Goal: Information Seeking & Learning: Learn about a topic

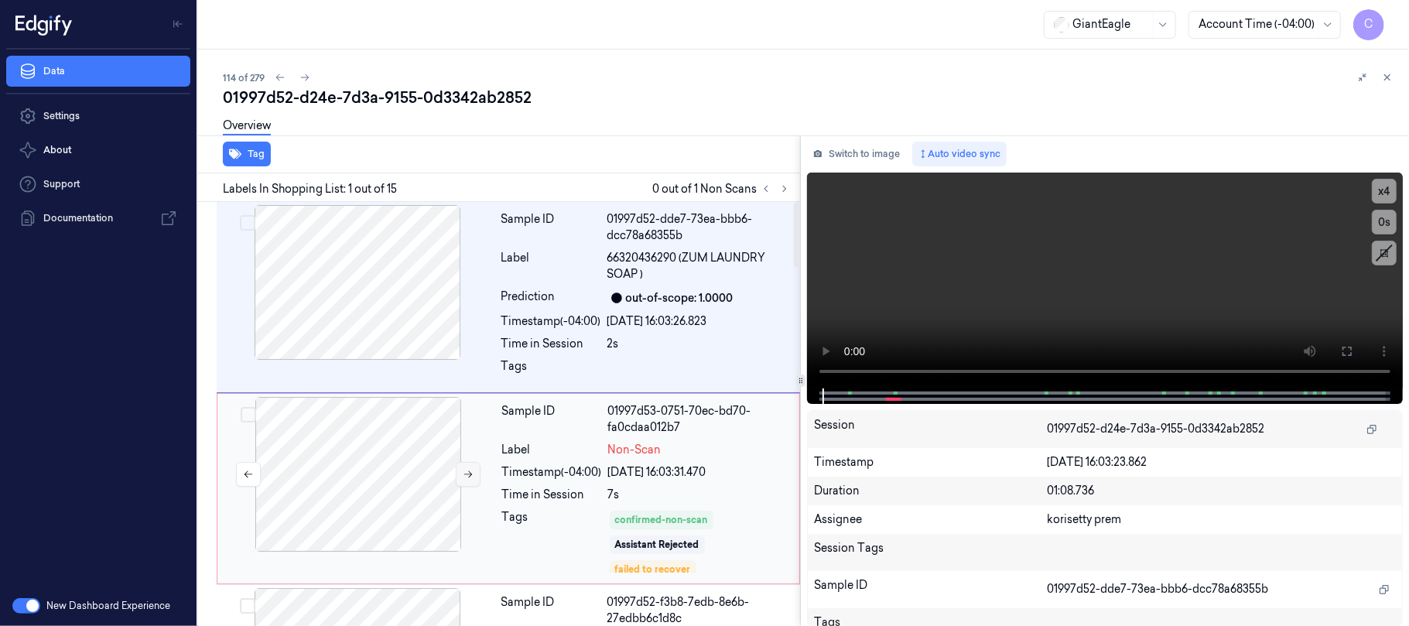
click at [466, 467] on button at bounding box center [468, 474] width 25 height 25
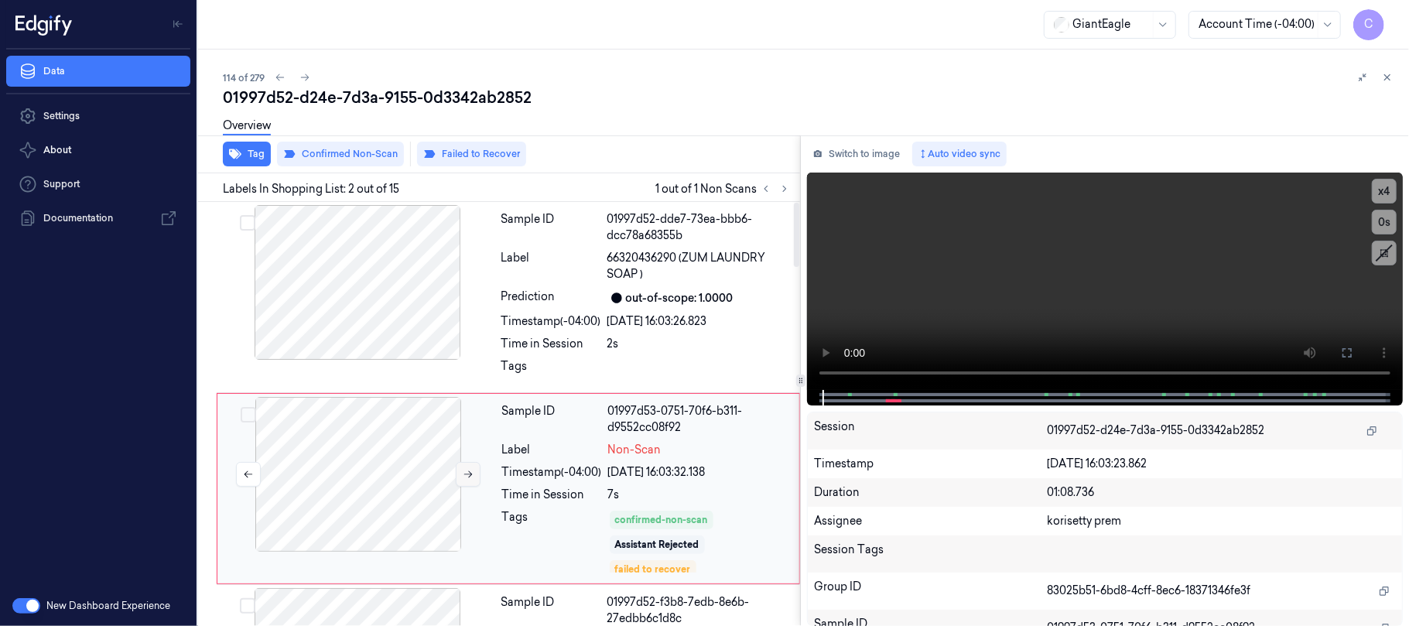
scroll to position [75, 0]
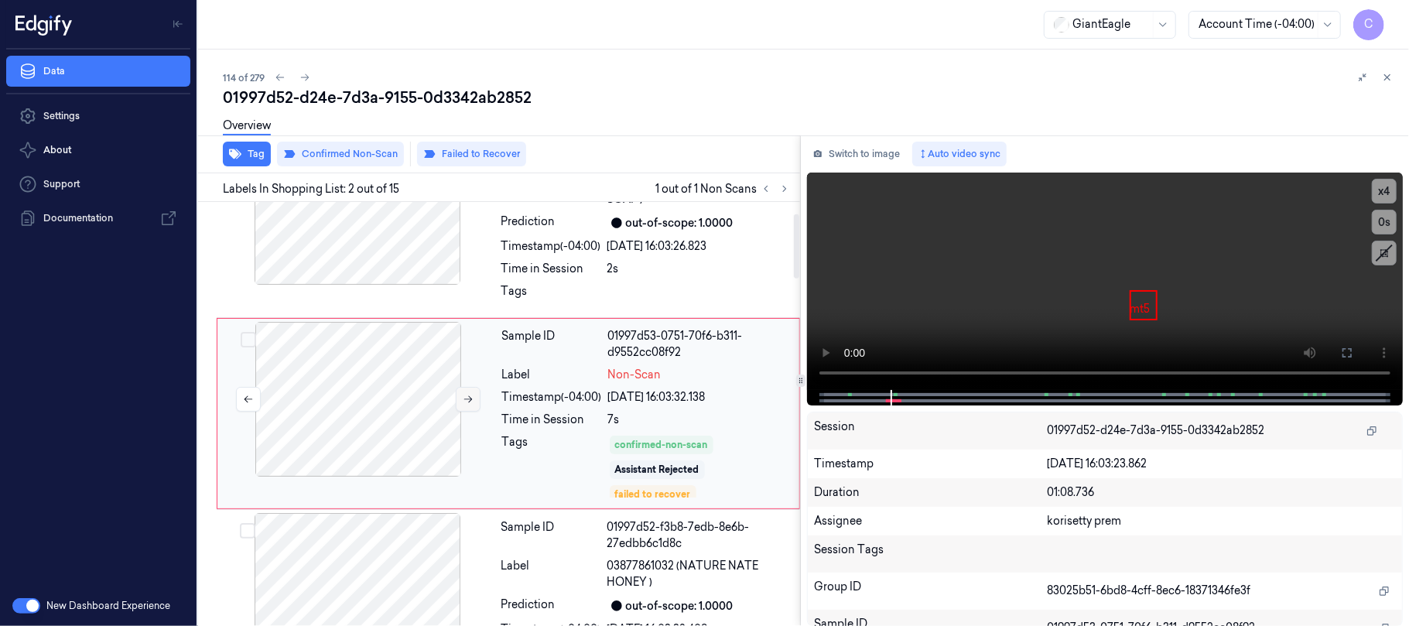
click at [470, 395] on icon at bounding box center [468, 399] width 11 height 11
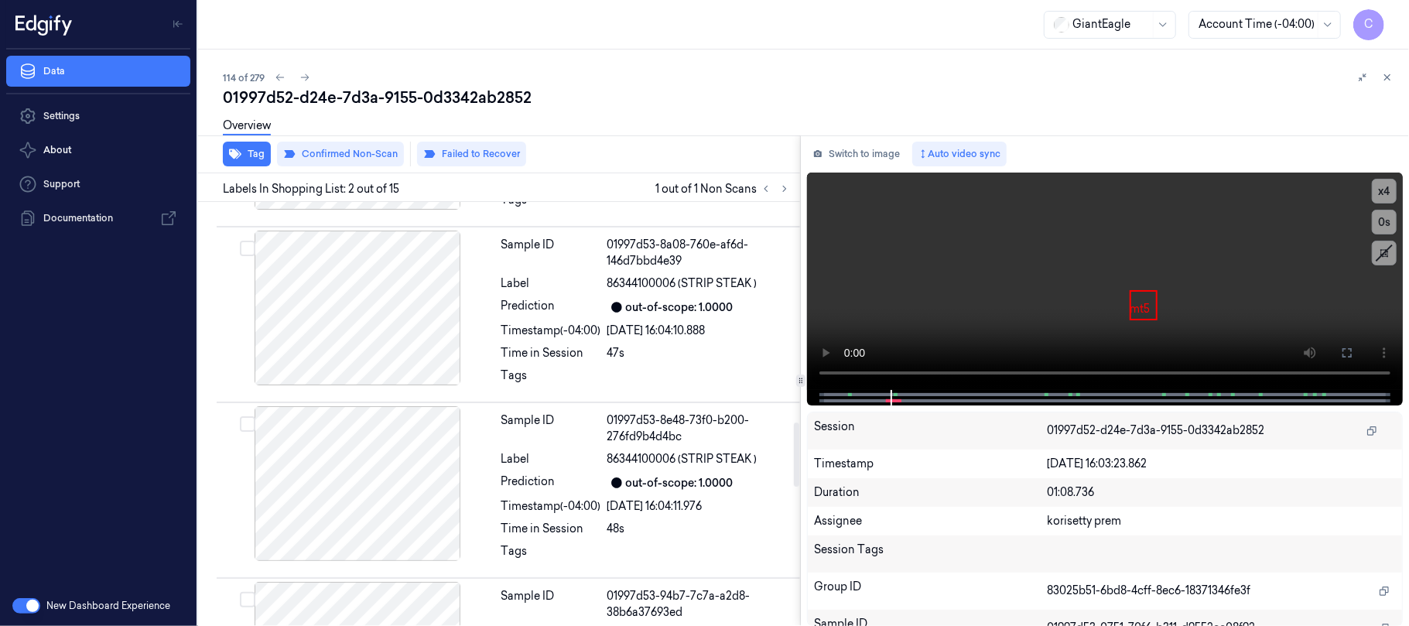
scroll to position [1547, 0]
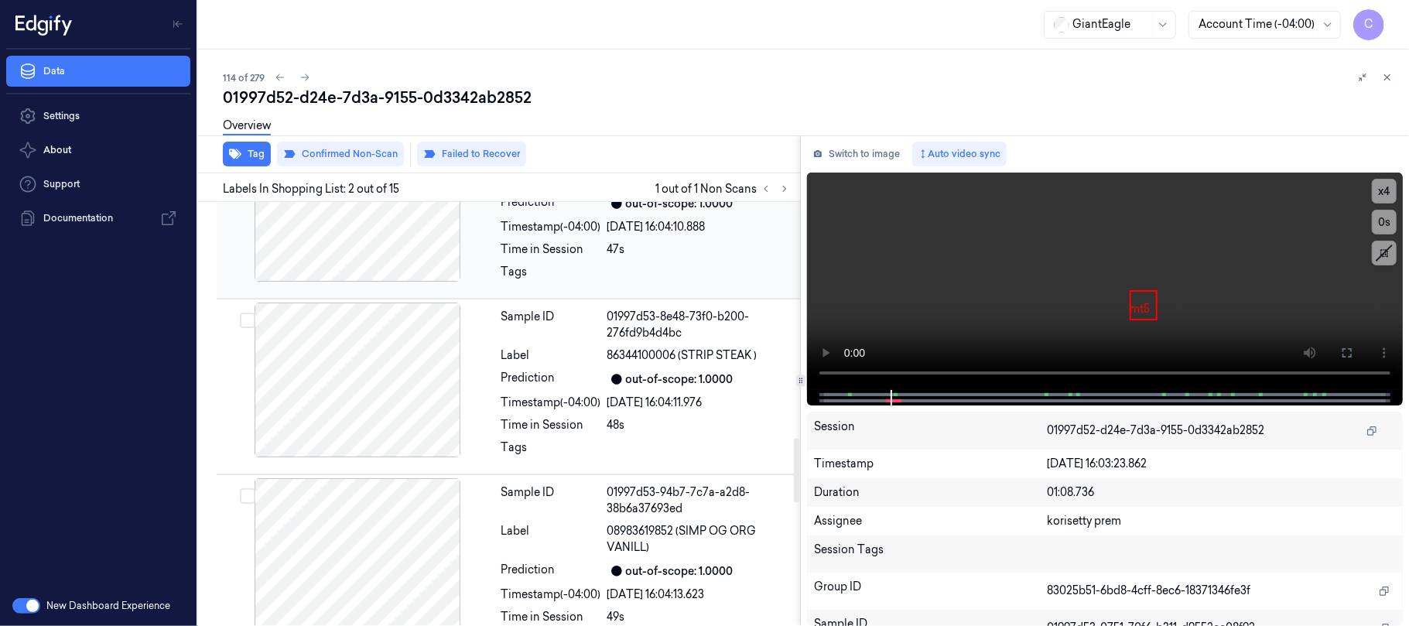
click at [391, 248] on div at bounding box center [357, 204] width 275 height 155
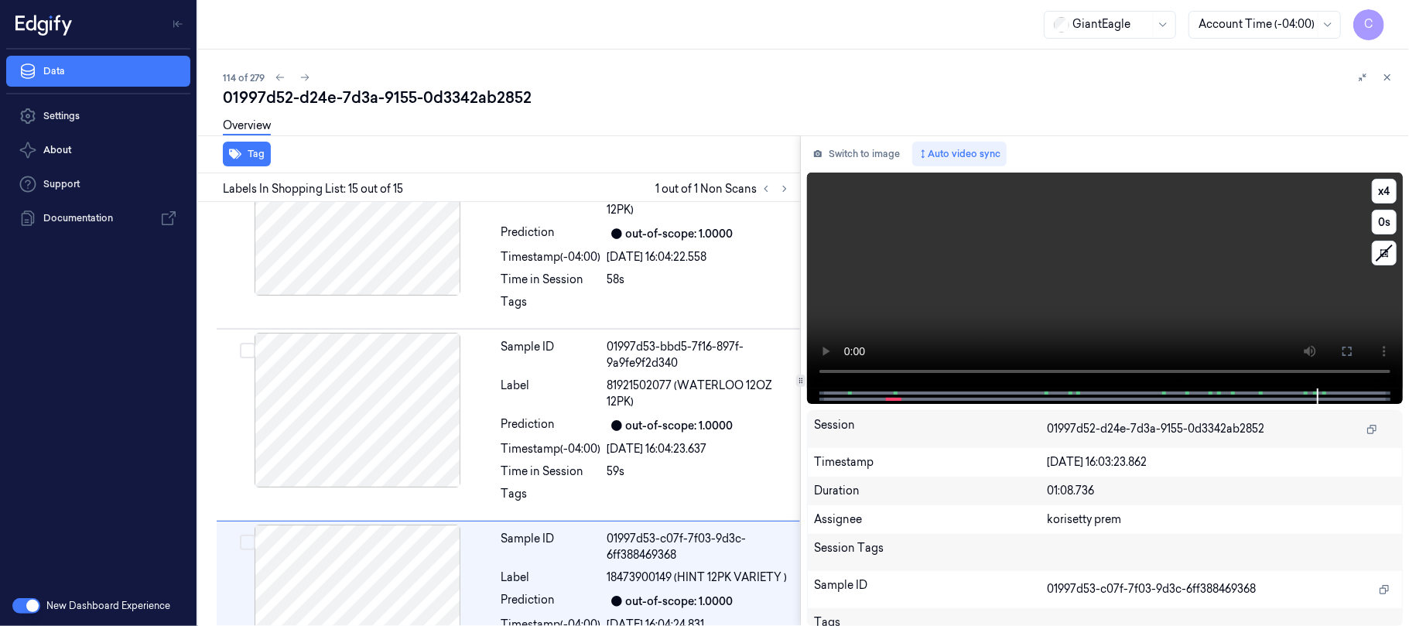
scroll to position [2350, 0]
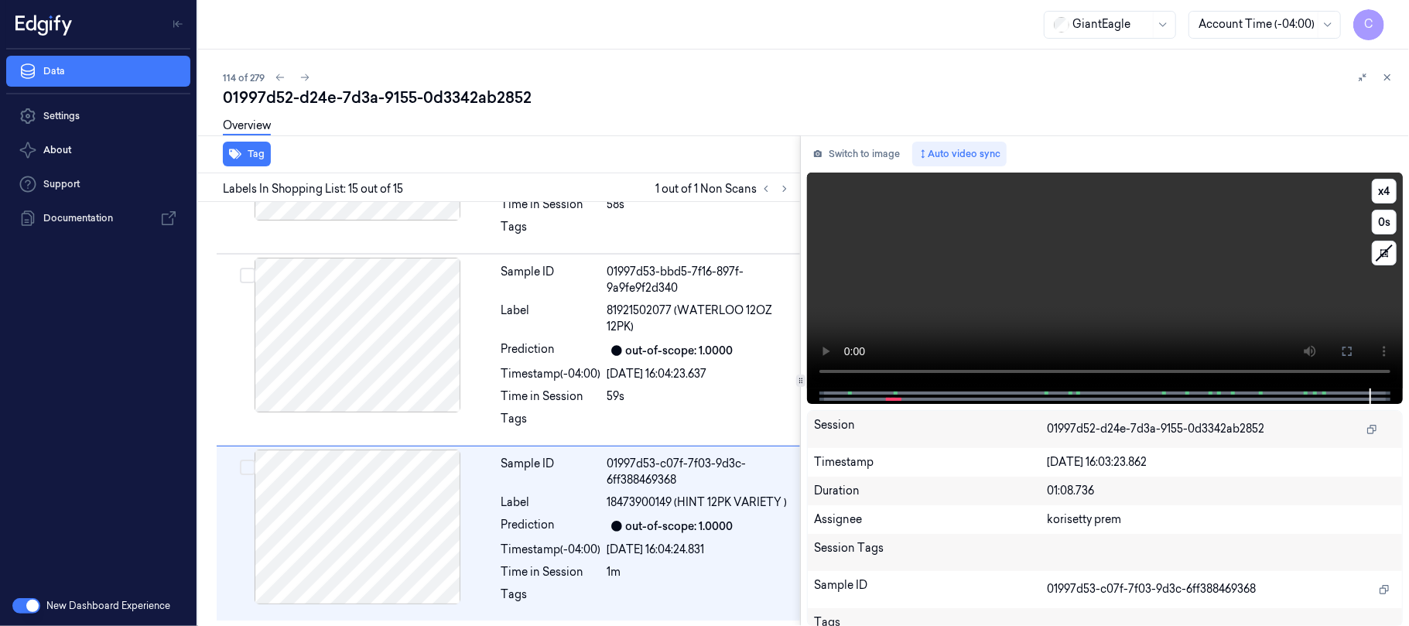
click at [1201, 300] on video at bounding box center [1105, 280] width 596 height 216
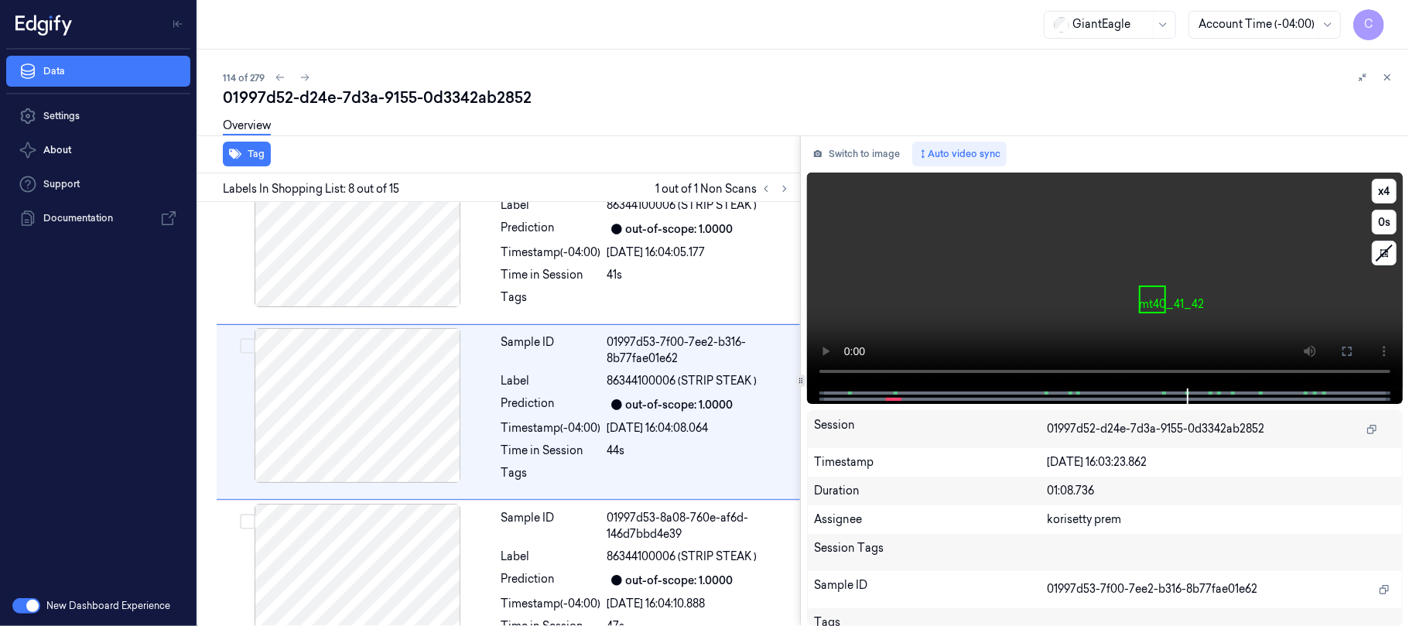
scroll to position [1171, 0]
click at [894, 391] on span at bounding box center [894, 393] width 2 height 8
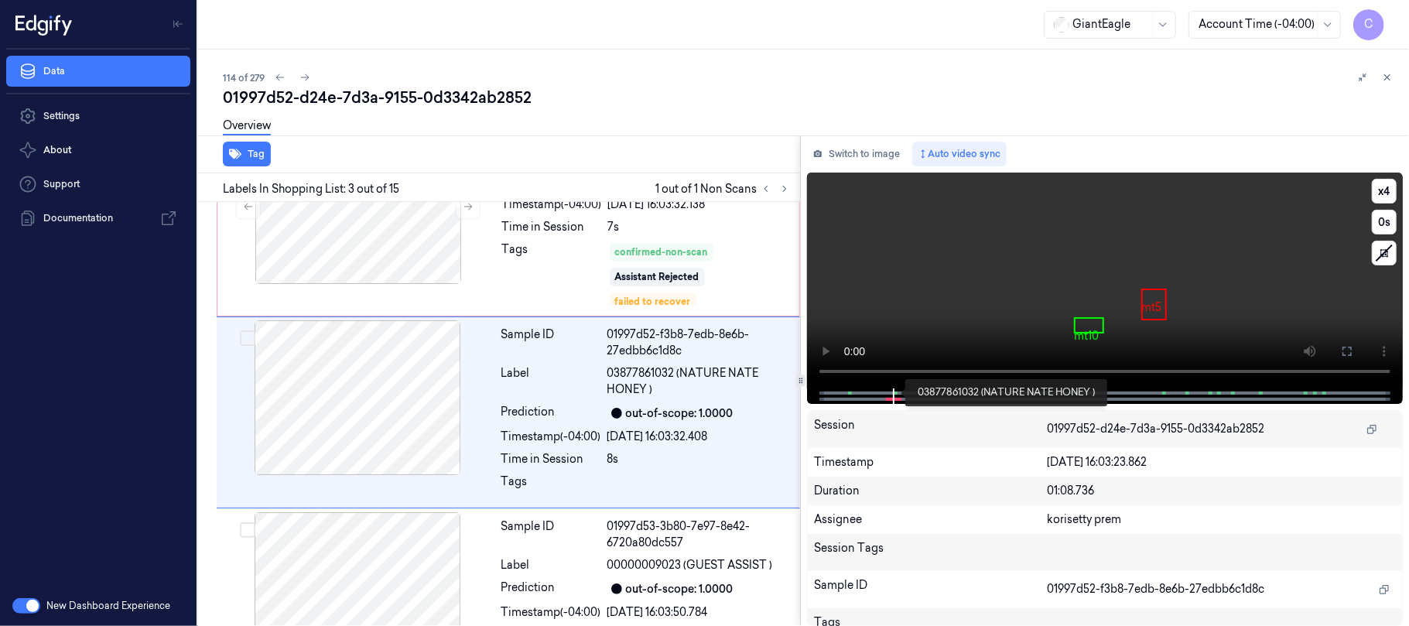
scroll to position [267, 0]
click at [1123, 308] on video at bounding box center [1105, 280] width 596 height 216
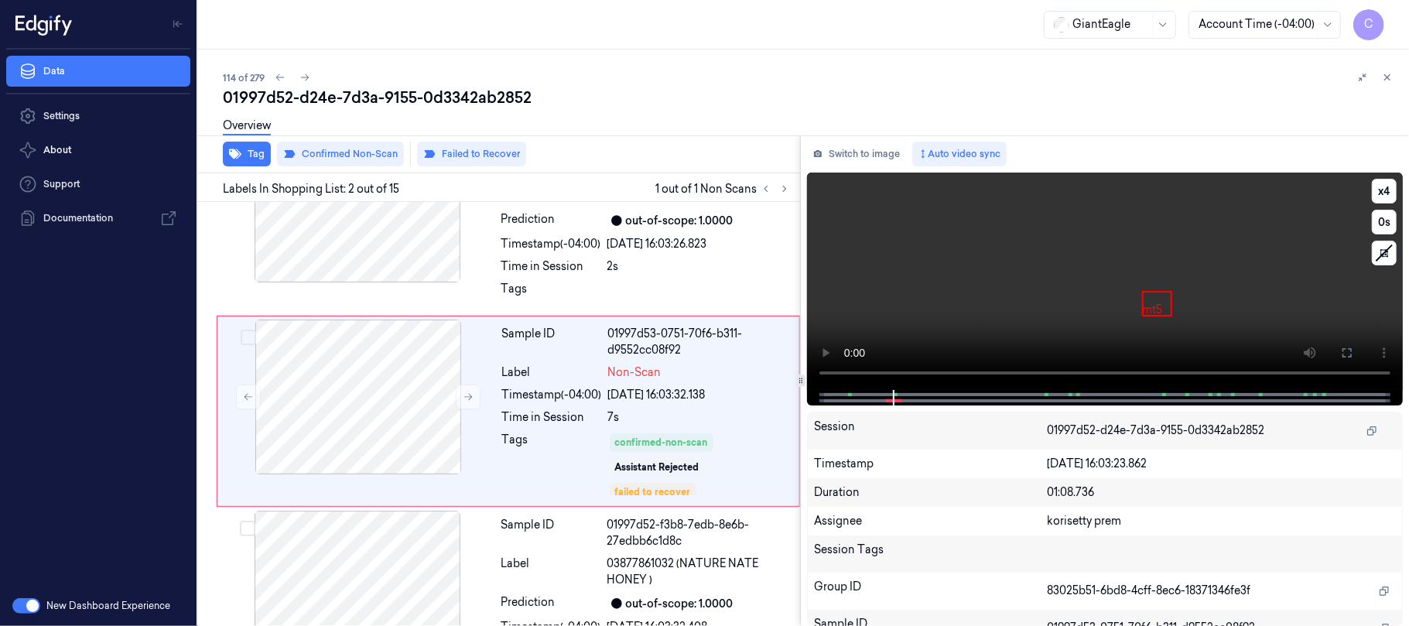
scroll to position [75, 0]
click at [1123, 308] on video at bounding box center [1105, 280] width 596 height 217
click at [849, 391] on span at bounding box center [849, 395] width 2 height 8
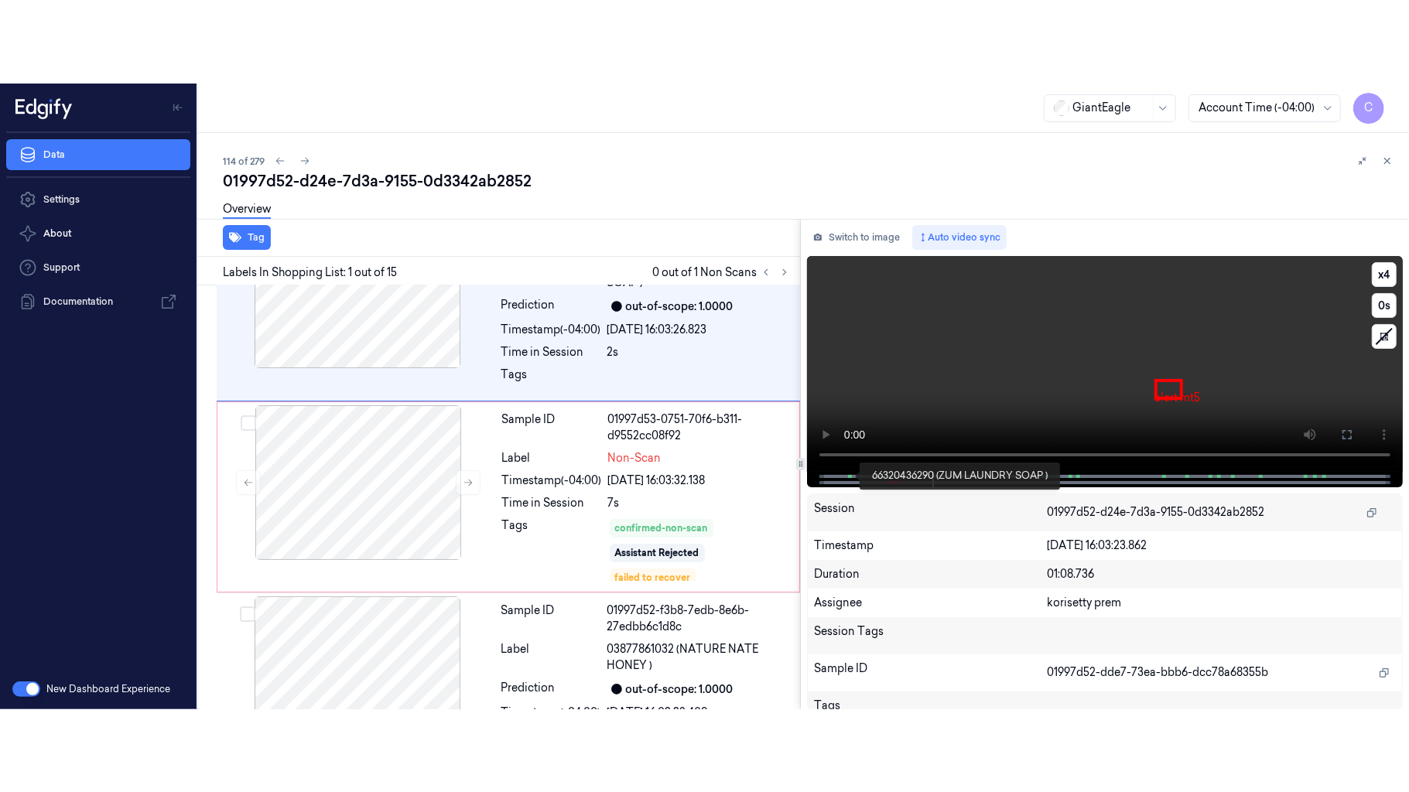
scroll to position [0, 0]
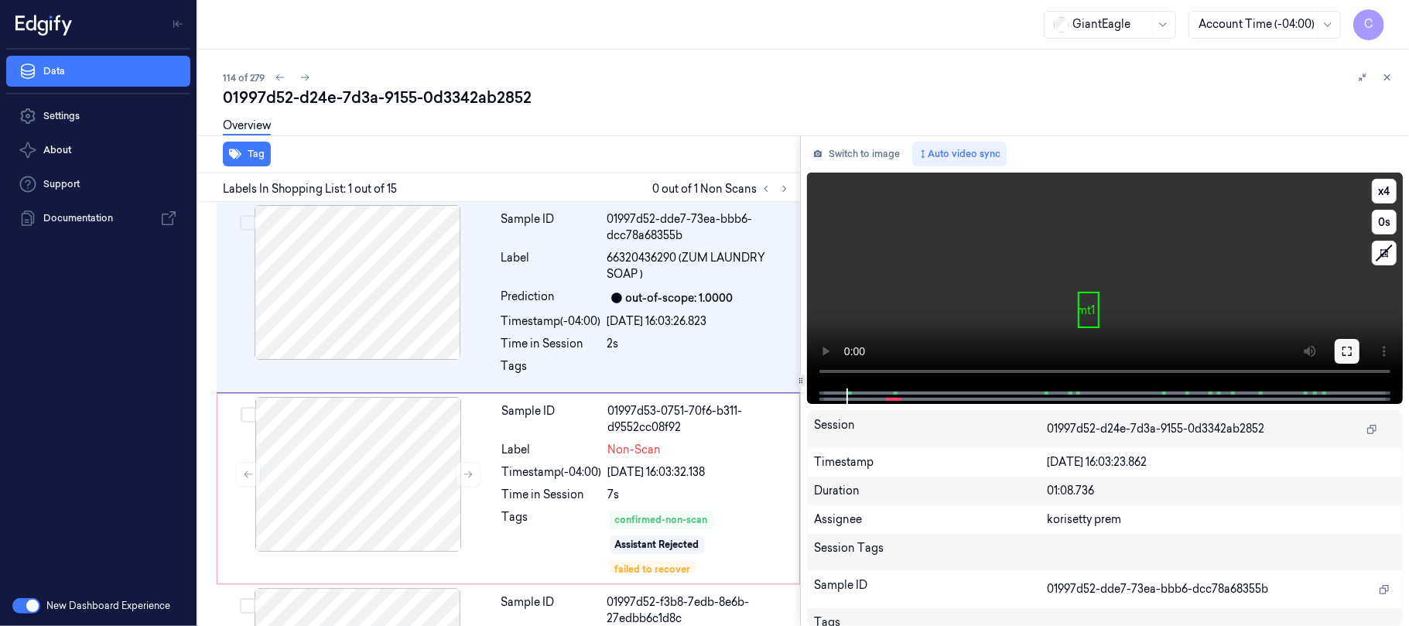
click at [1337, 348] on button at bounding box center [1346, 351] width 25 height 25
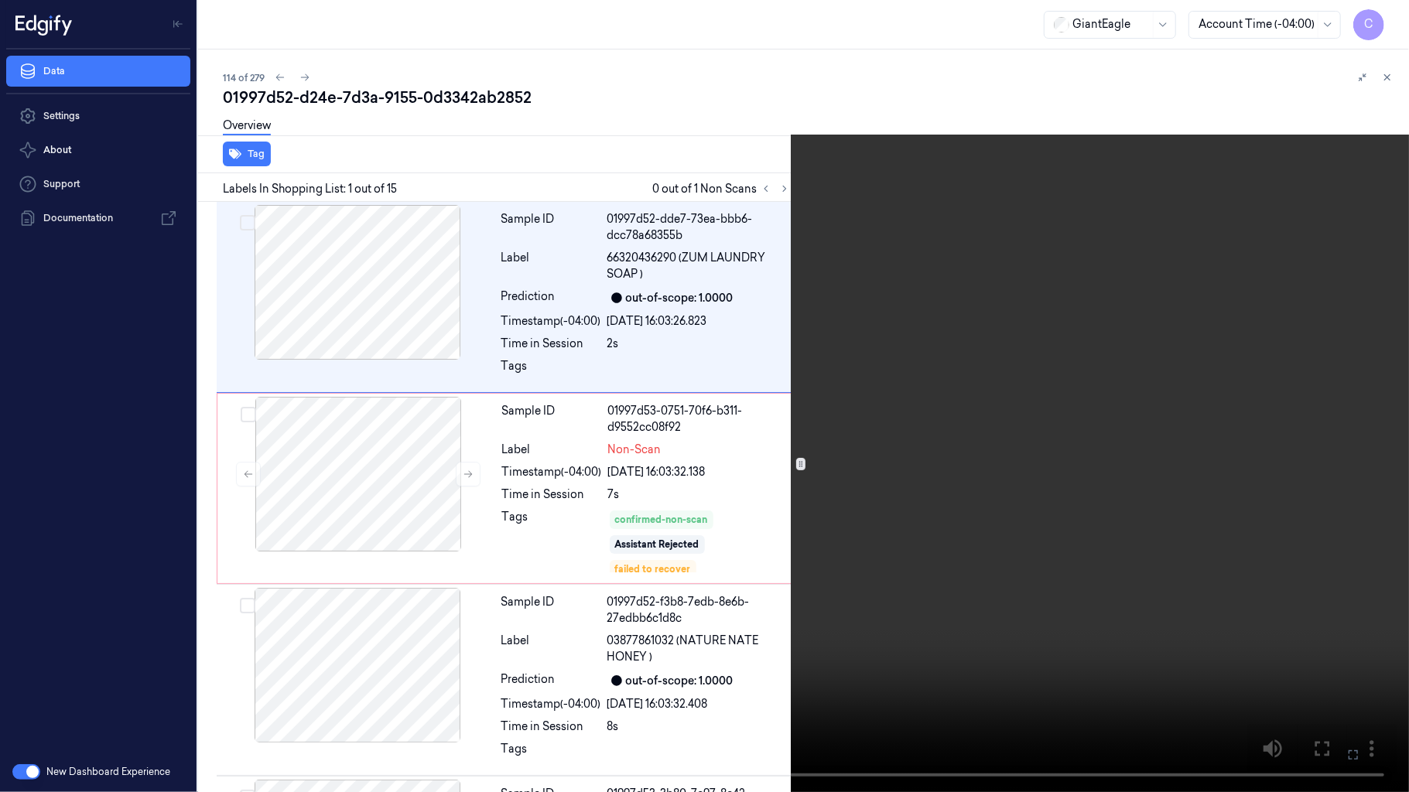
click at [715, 379] on video at bounding box center [704, 396] width 1409 height 792
drag, startPoint x: 715, startPoint y: 379, endPoint x: 715, endPoint y: 254, distance: 124.5
click at [715, 379] on video at bounding box center [704, 396] width 1409 height 792
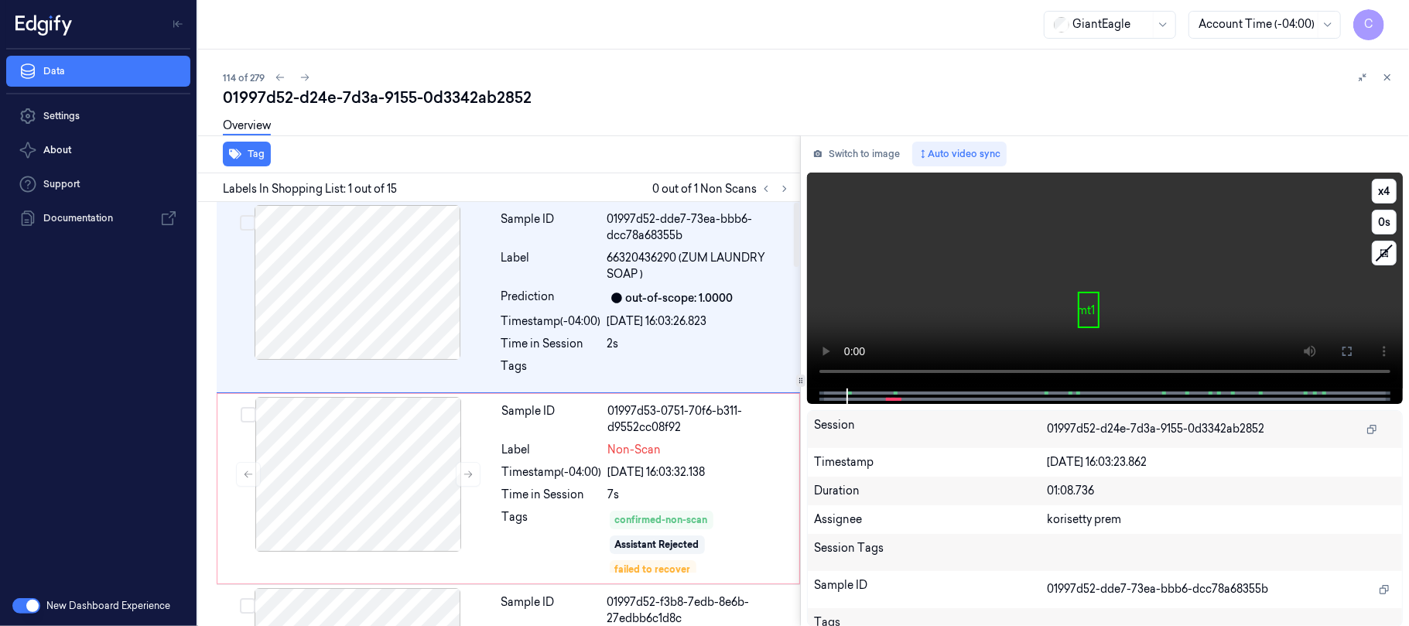
click at [1040, 307] on video at bounding box center [1105, 280] width 596 height 216
click at [1349, 356] on icon at bounding box center [1347, 351] width 12 height 12
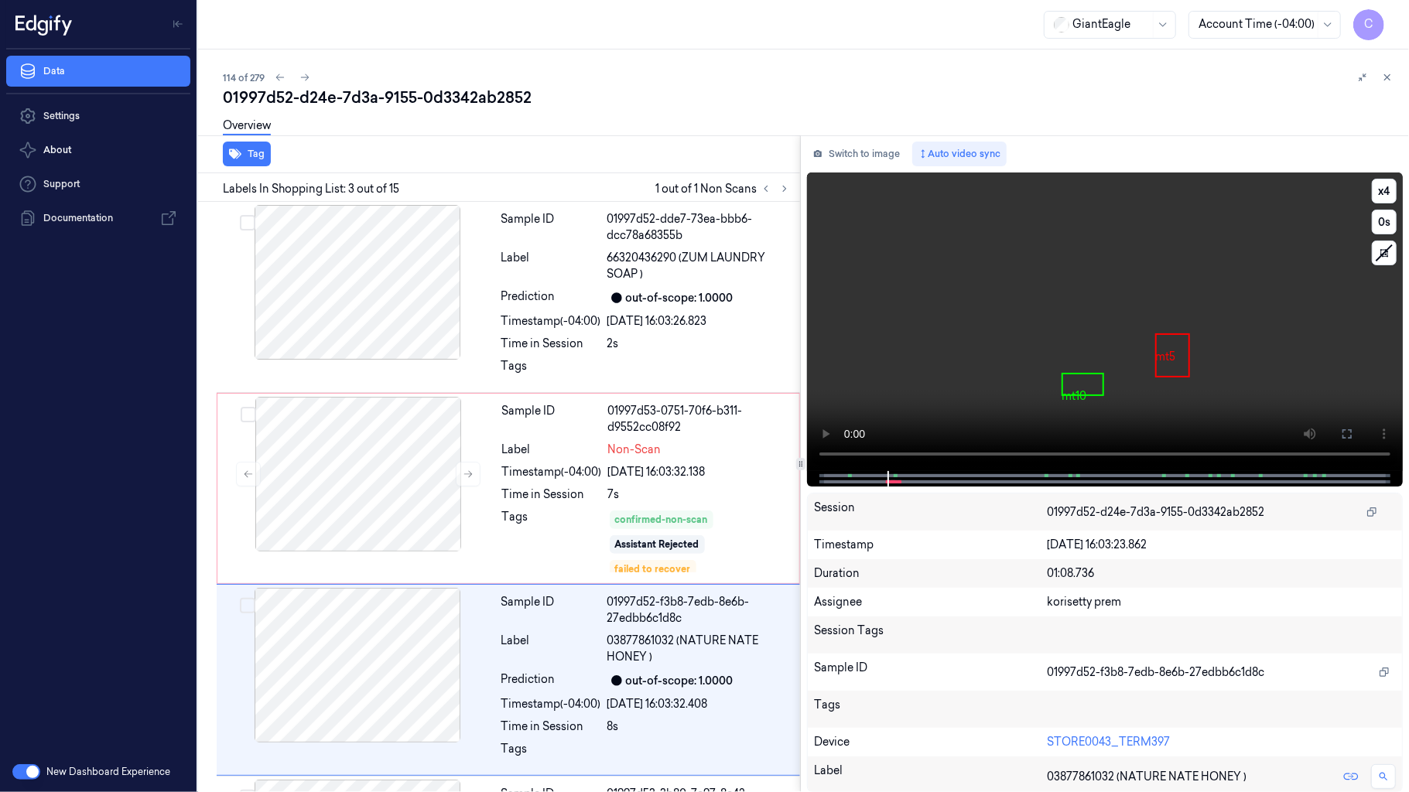
scroll to position [96, 0]
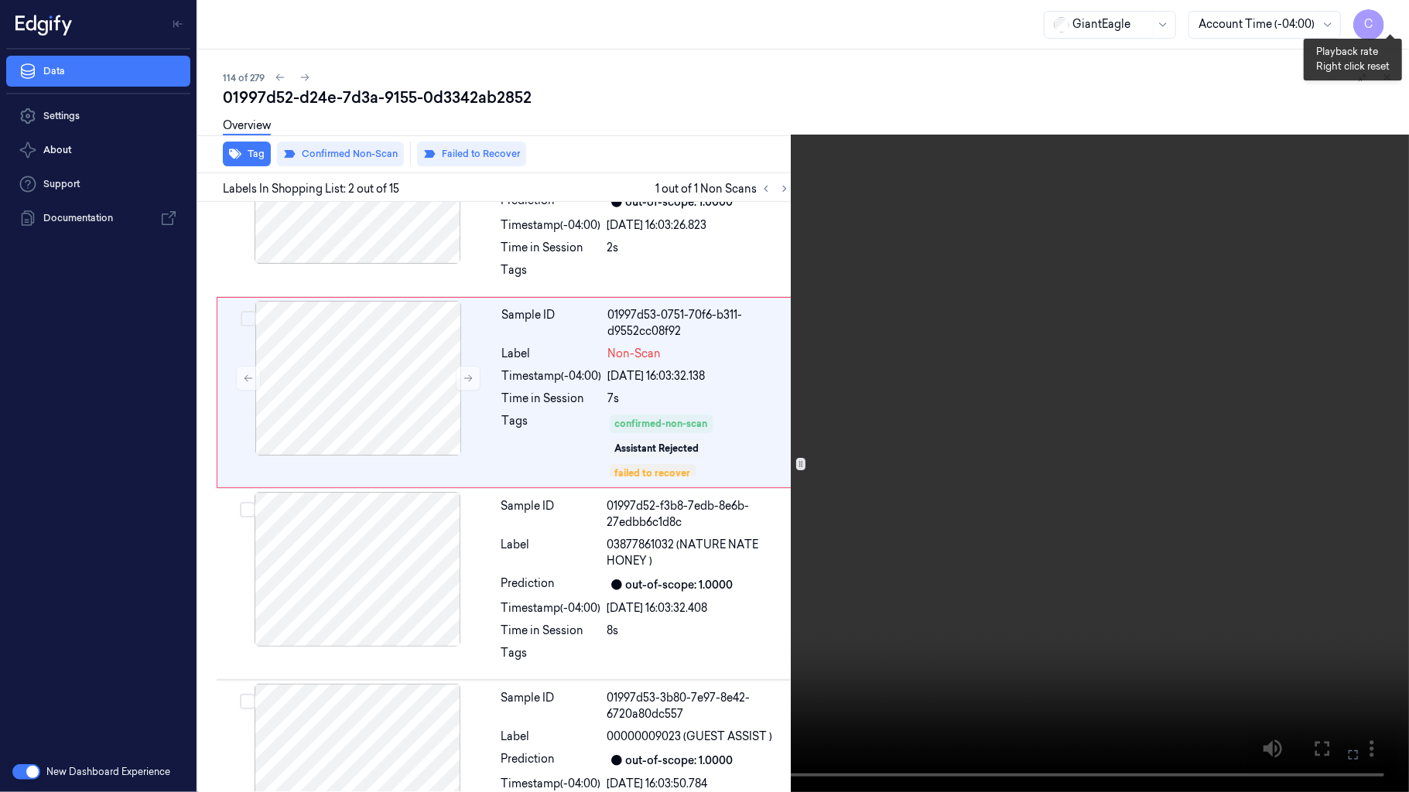
click at [1386, 14] on button "x 4" at bounding box center [1390, 18] width 25 height 25
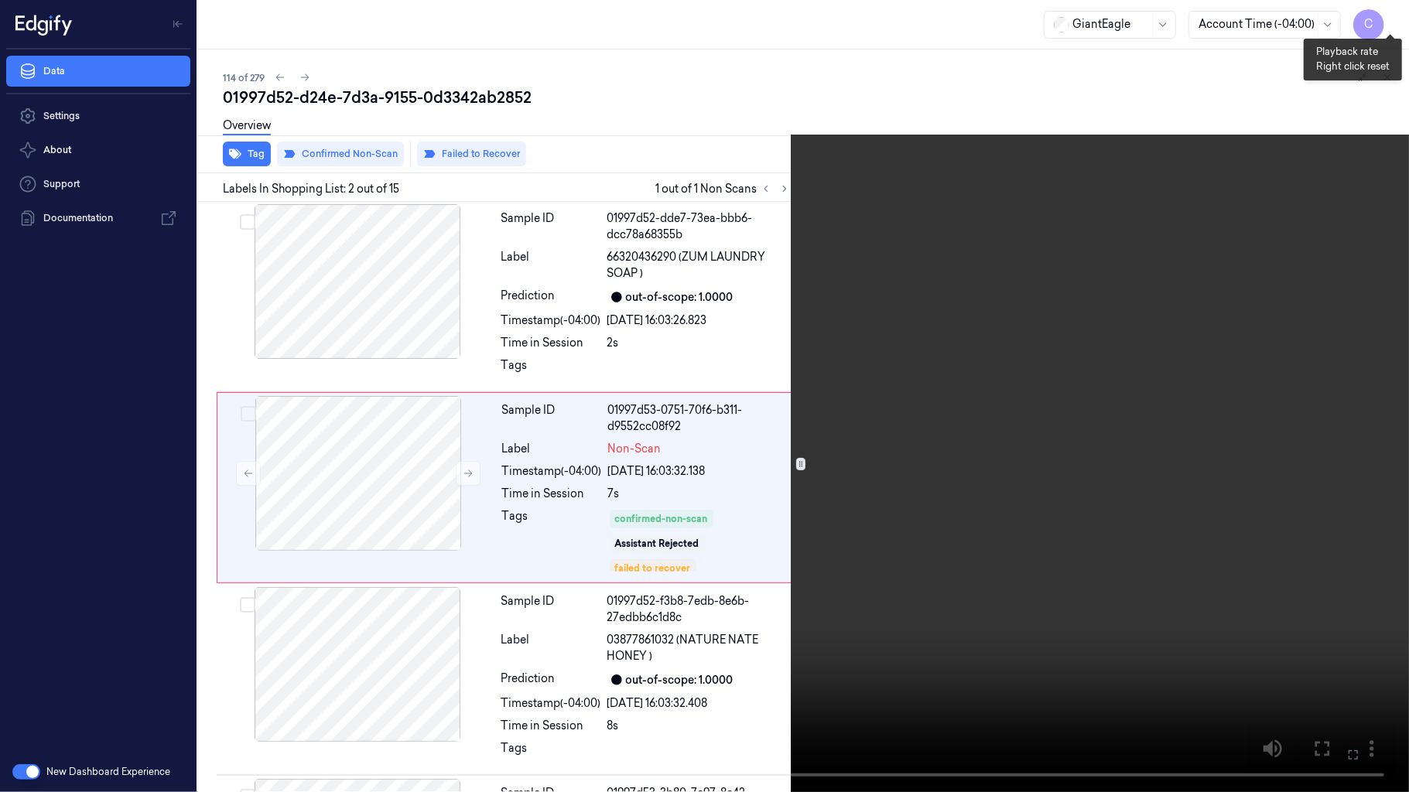
scroll to position [0, 0]
click at [1395, 13] on button "x 1" at bounding box center [1390, 18] width 25 height 25
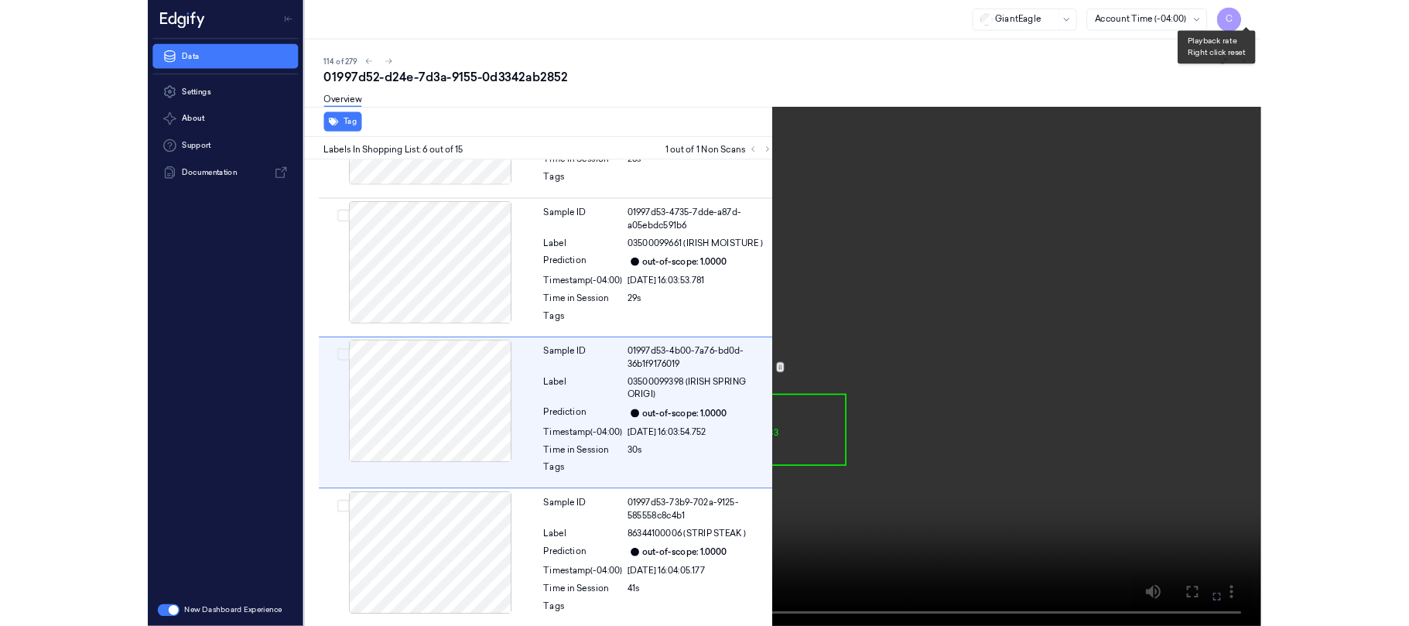
scroll to position [728, 0]
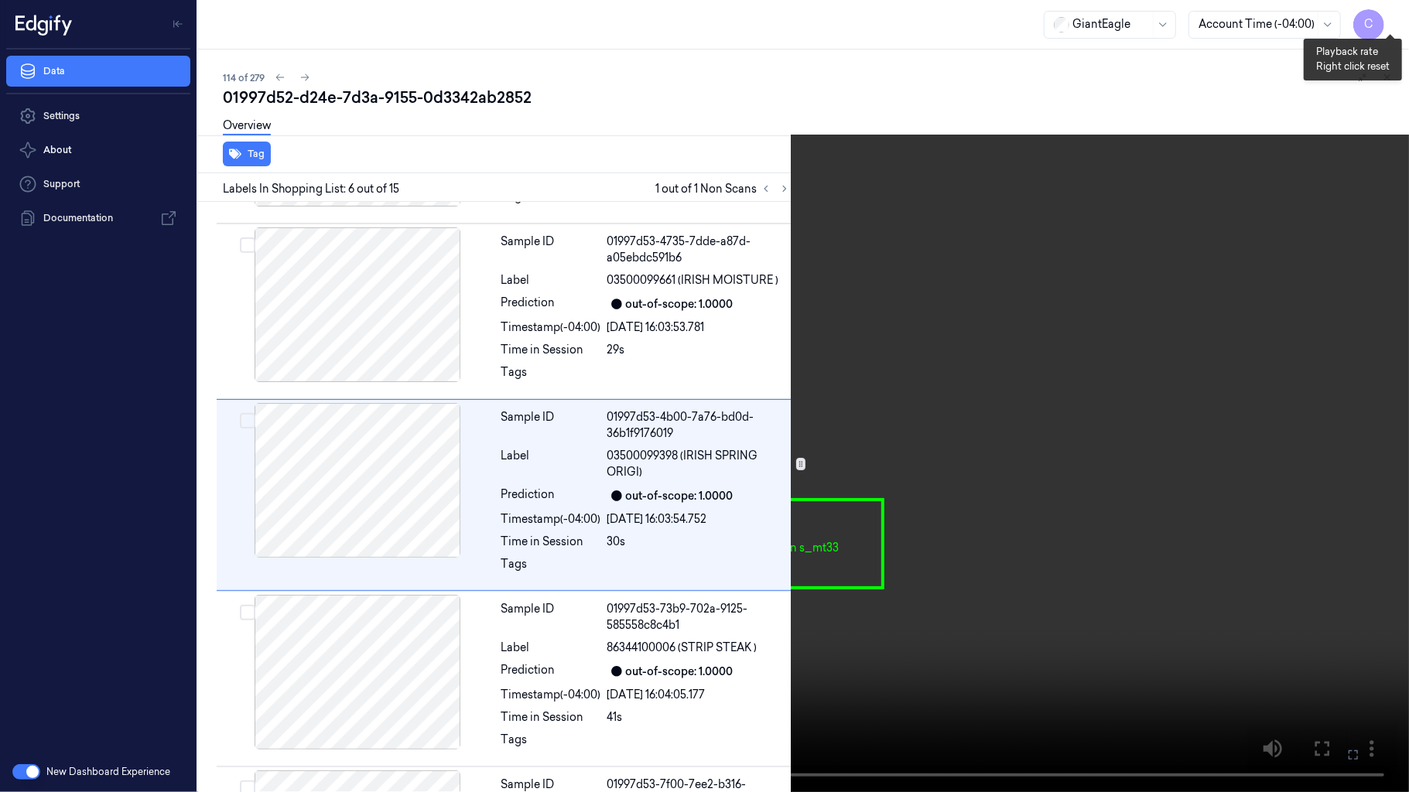
click at [1395, 13] on button "x 2" at bounding box center [1390, 18] width 25 height 25
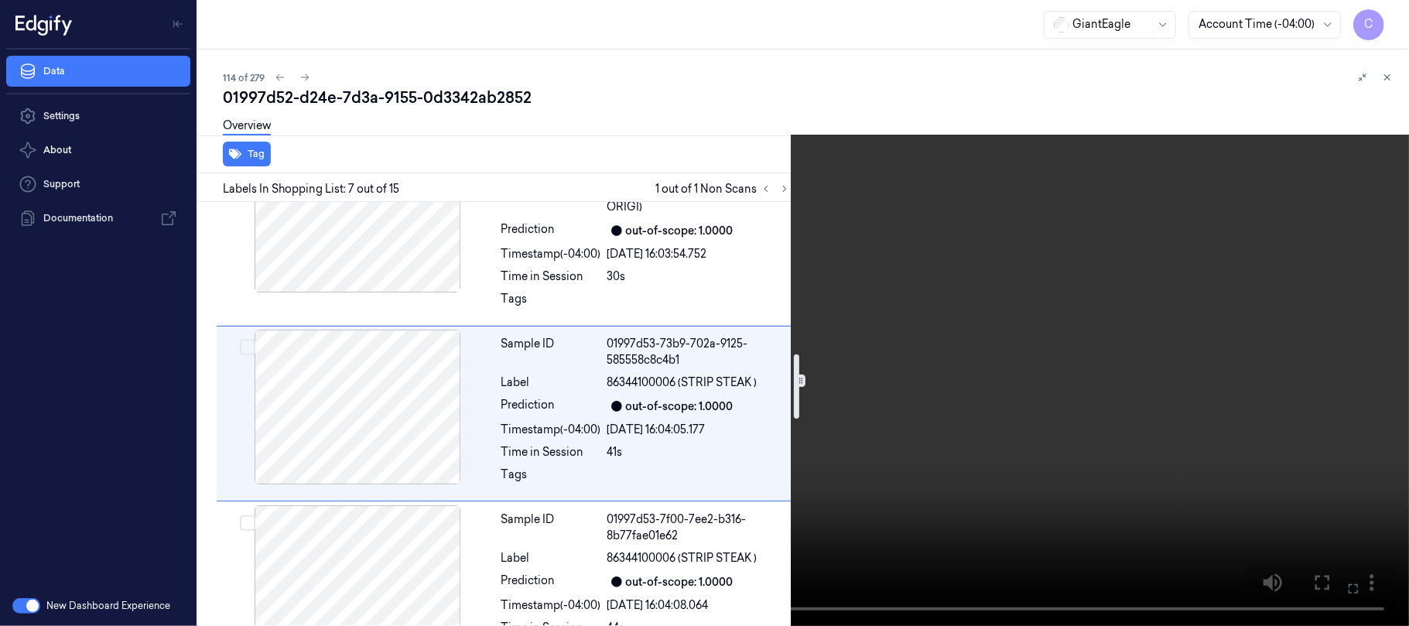
scroll to position [996, 0]
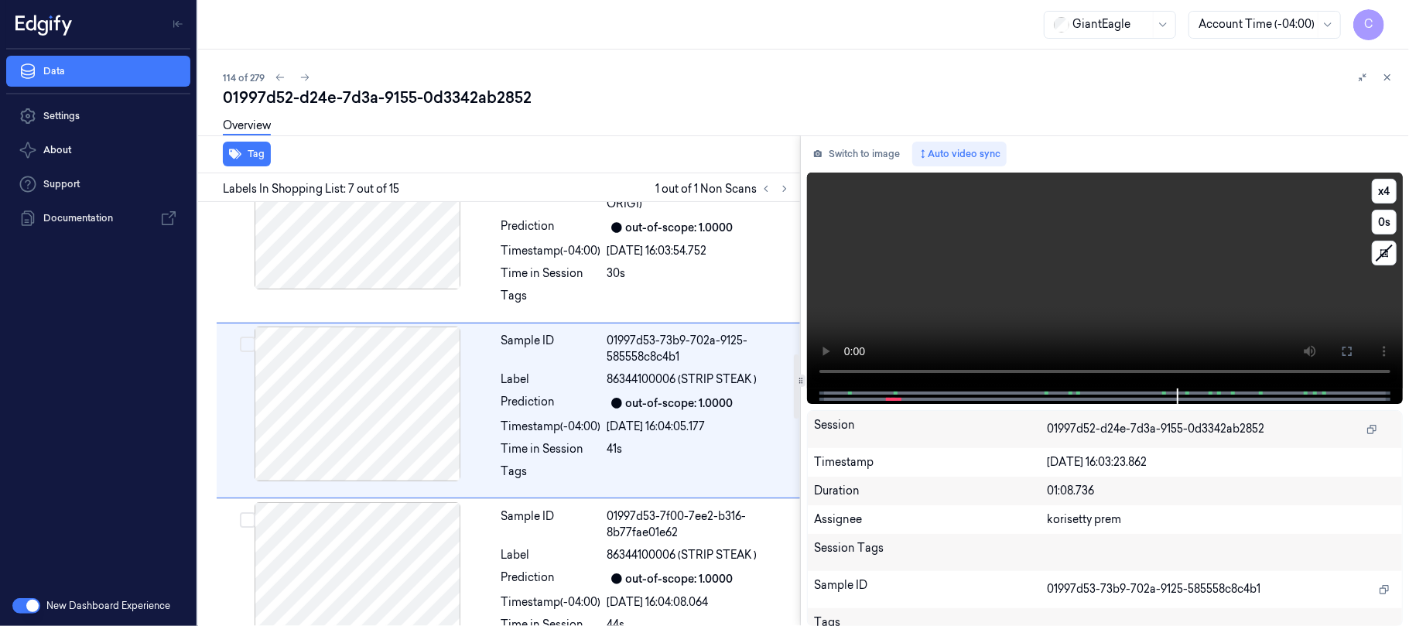
click at [973, 282] on video at bounding box center [1105, 280] width 596 height 216
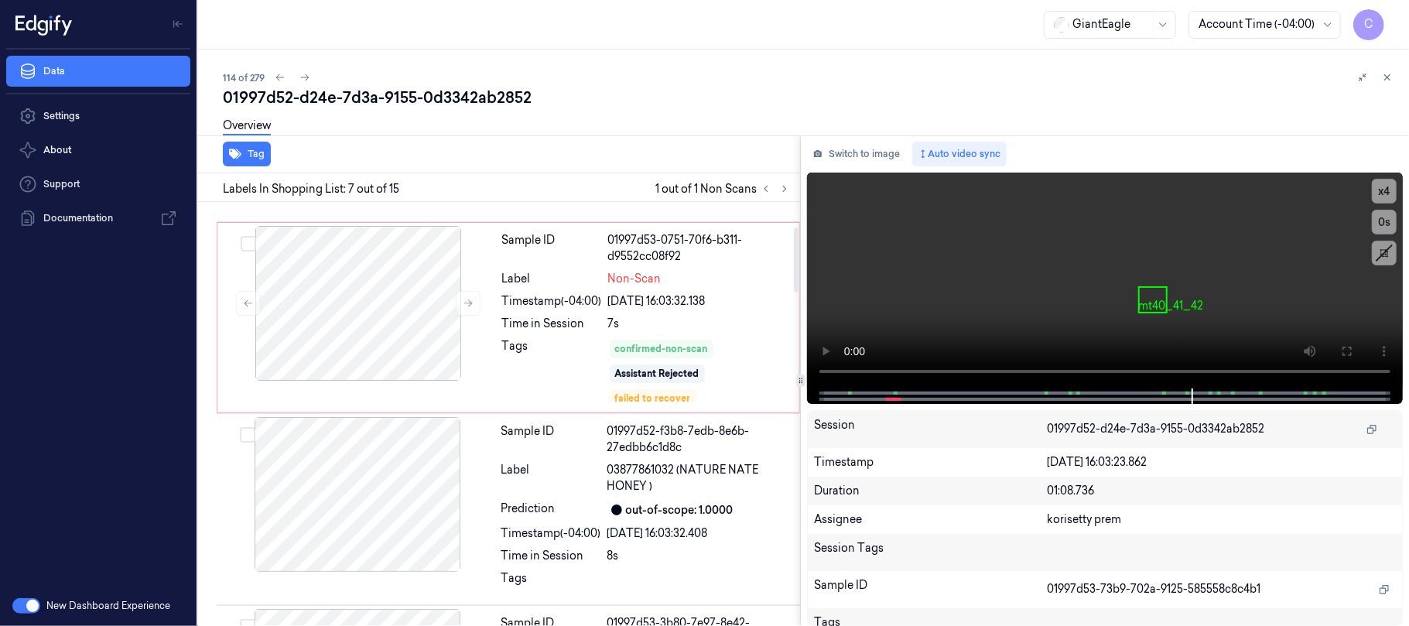
scroll to position [68, 0]
